Goal: Task Accomplishment & Management: Complete application form

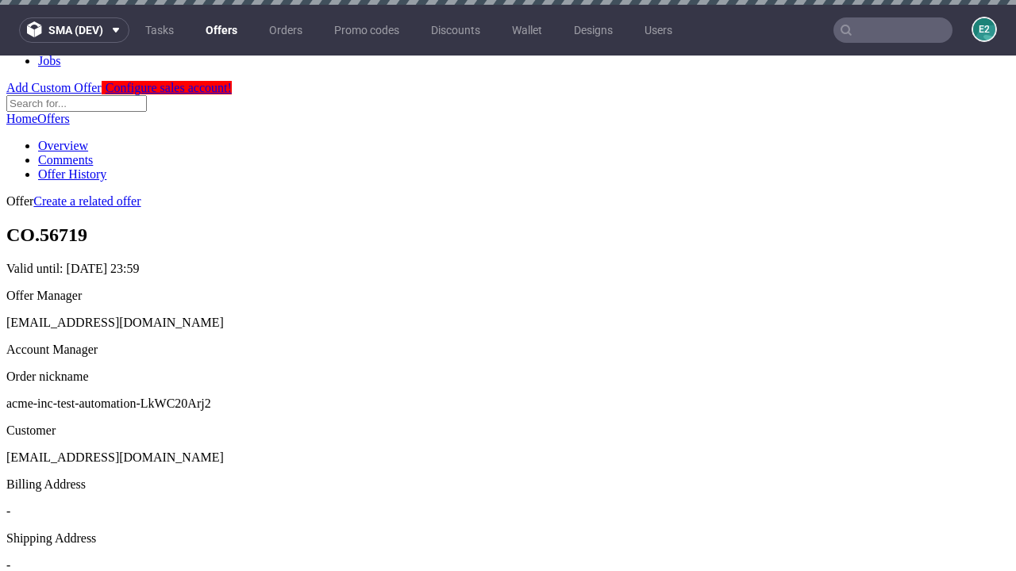
scroll to position [5, 0]
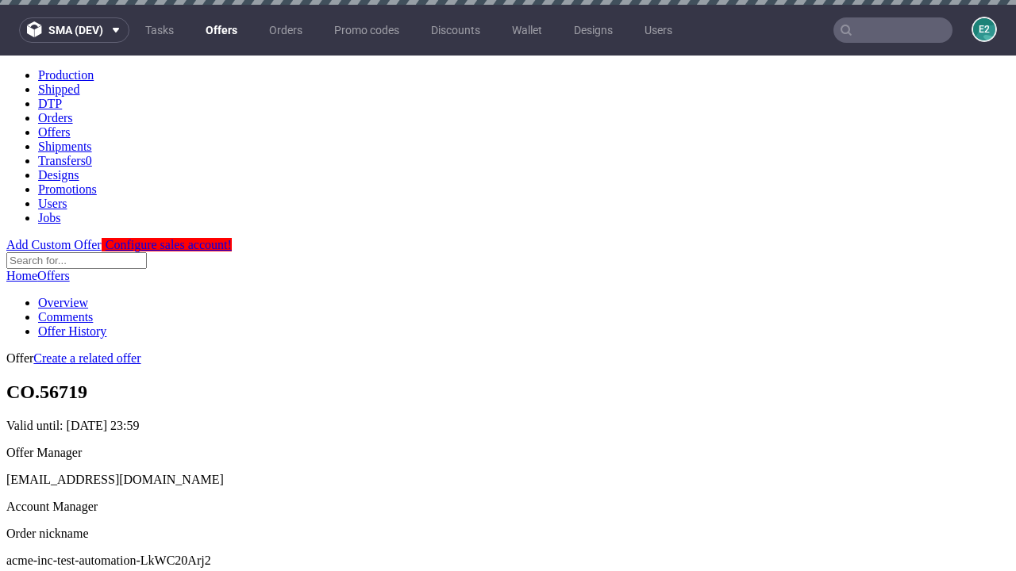
scroll to position [5, 0]
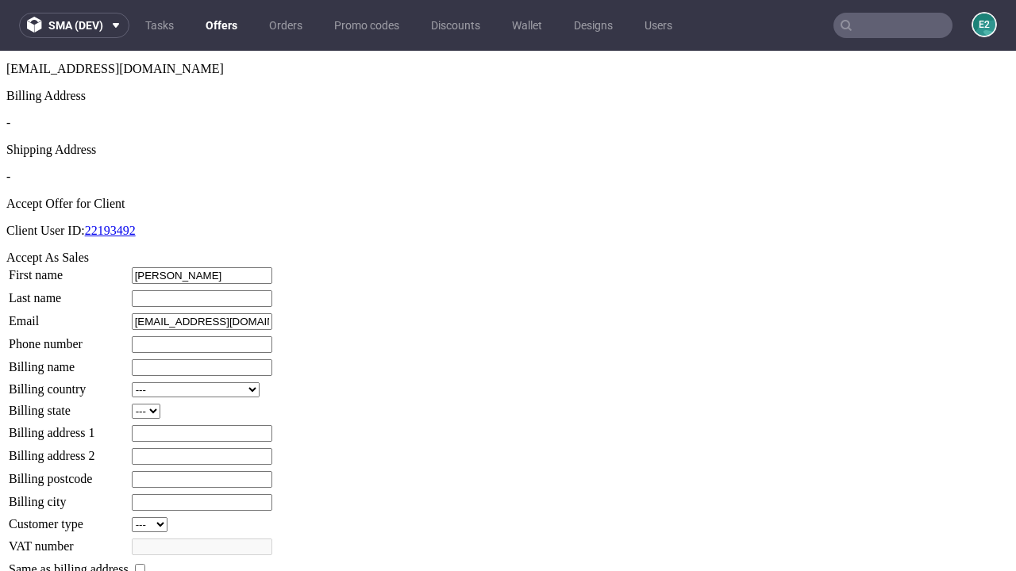
type input "Buford"
type input "Anderson"
type input "1509813888"
type input "Richmond.Lehner"
select select "13"
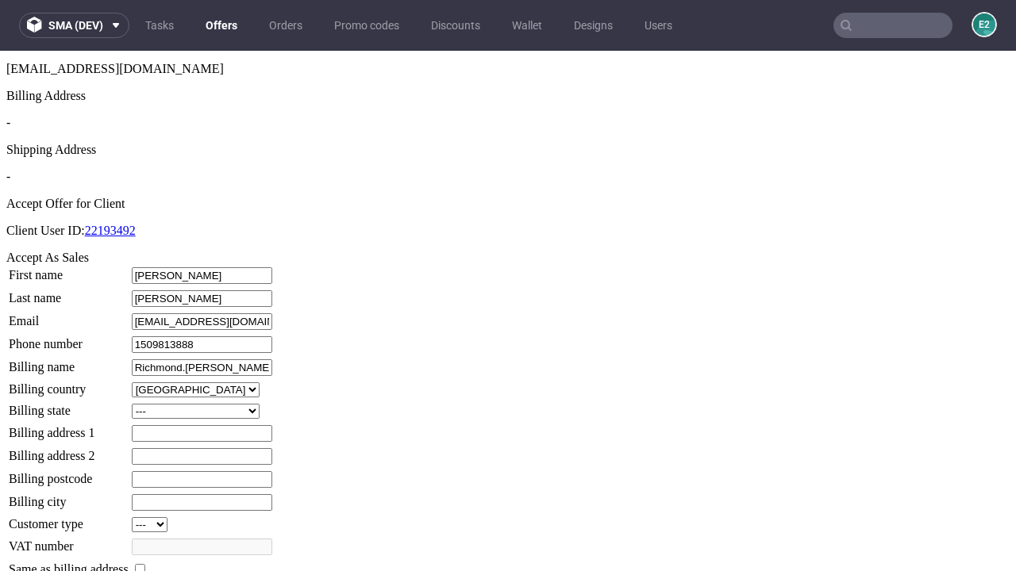
select select "132"
type input "Richmond.Lehner"
type input "269 Herman Copse"
type input "VU9 1GJ"
type input "Upton Beer"
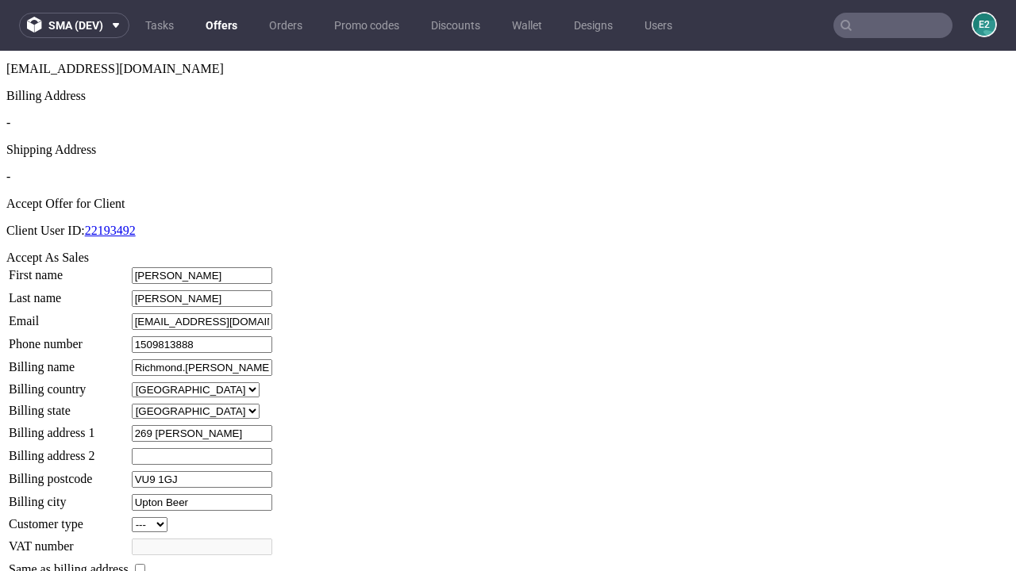
click at [145, 564] on input "checkbox" at bounding box center [140, 569] width 10 height 10
checkbox input "true"
type input "Richmond.Lehner"
select select "13"
type input "269 Herman Copse"
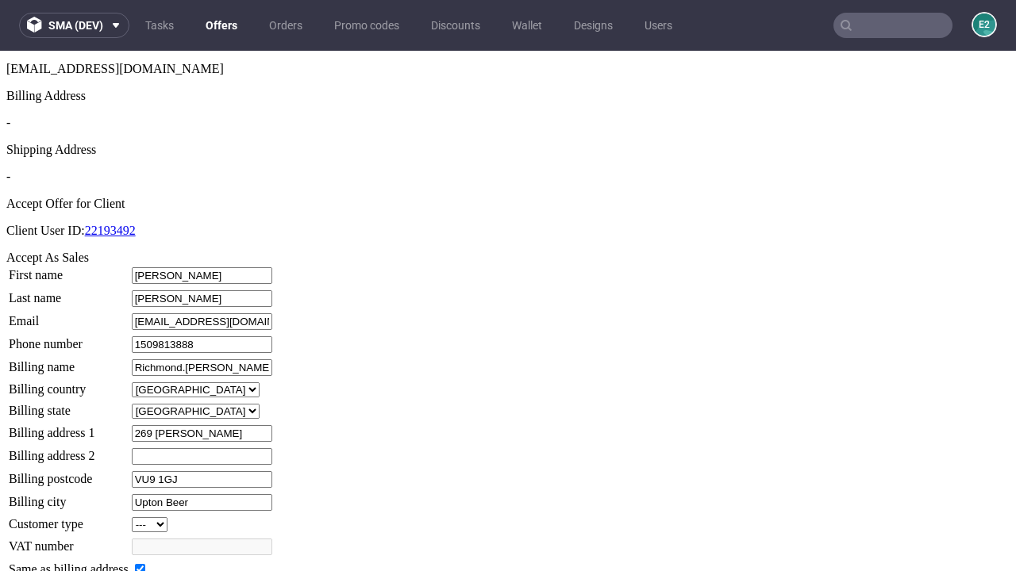
type input "VU9 1GJ"
type input "Upton Beer"
select select "132"
